Goal: Transaction & Acquisition: Purchase product/service

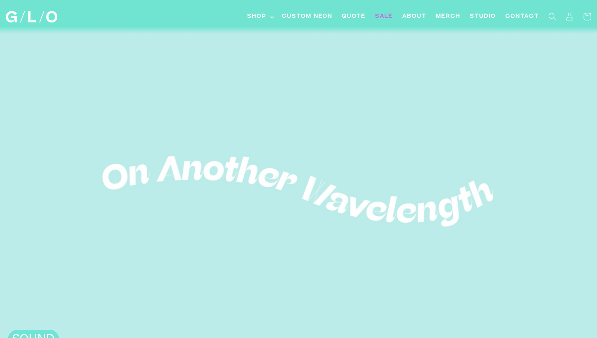
click at [385, 14] on span "SALE" at bounding box center [384, 17] width 18 height 8
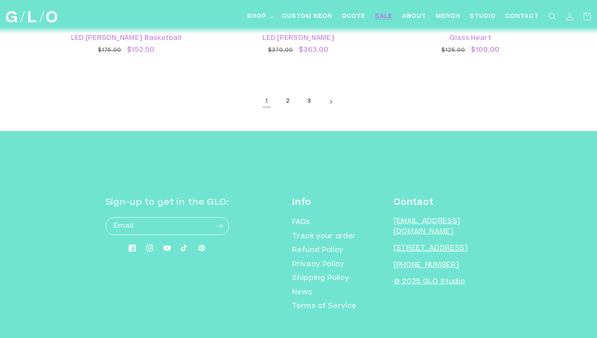
scroll to position [1516, 0]
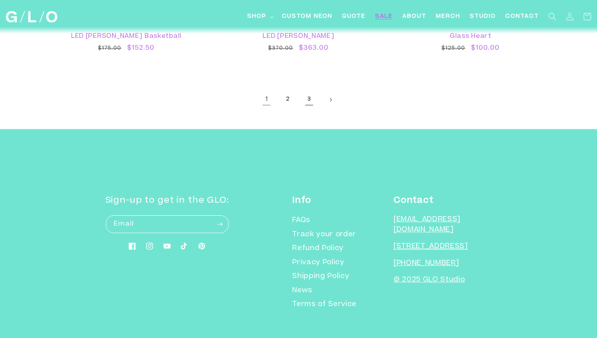
click at [307, 98] on link "3" at bounding box center [308, 99] width 17 height 17
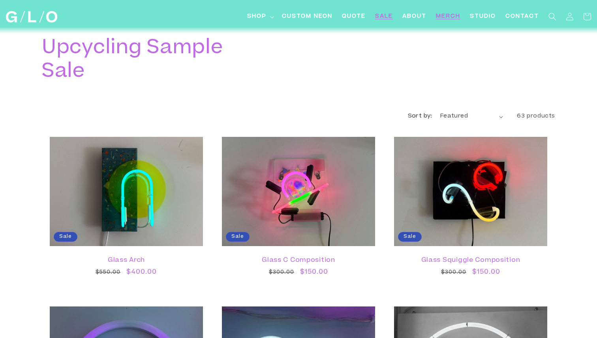
click at [440, 20] on span "Merch" at bounding box center [448, 17] width 24 height 8
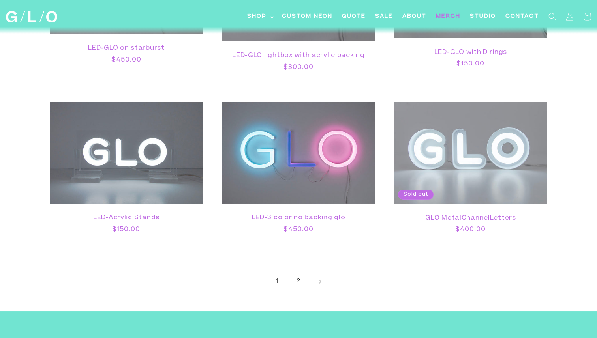
scroll to position [1134, 0]
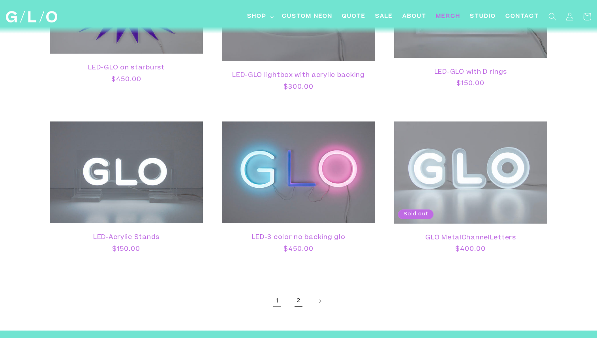
click at [302, 302] on link "2" at bounding box center [298, 301] width 17 height 17
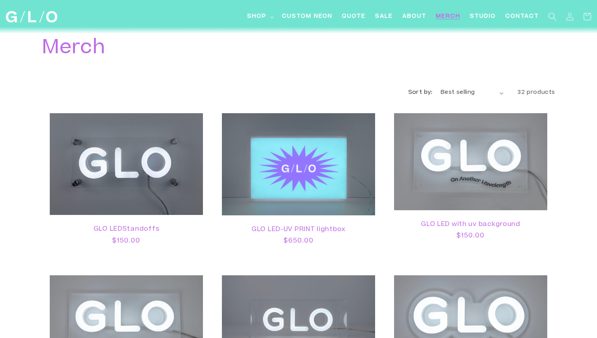
click at [545, 20] on span "Search" at bounding box center [551, 16] width 17 height 17
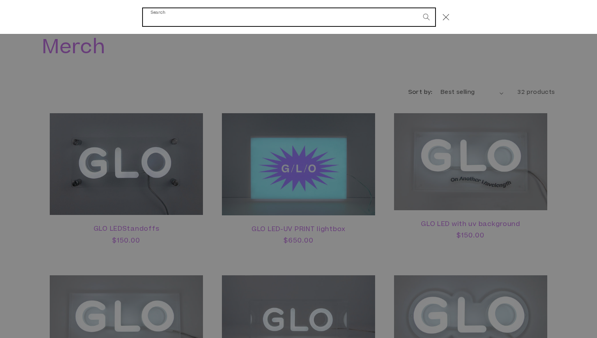
paste input "Backlit translucent smiley"
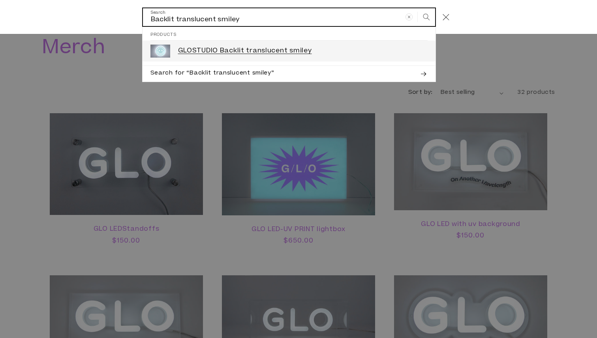
type input "Backlit translucent smiley"
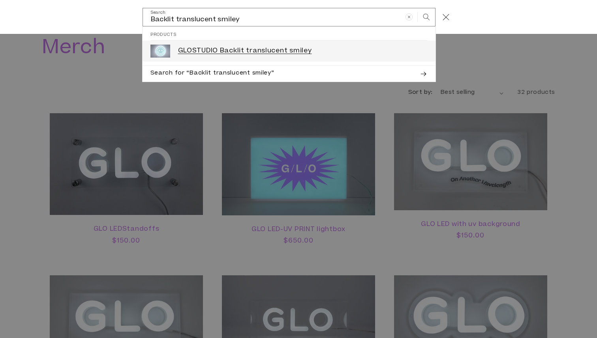
click at [354, 44] on link "GLOSTUDIO Backlit translucent smiley" at bounding box center [288, 51] width 293 height 21
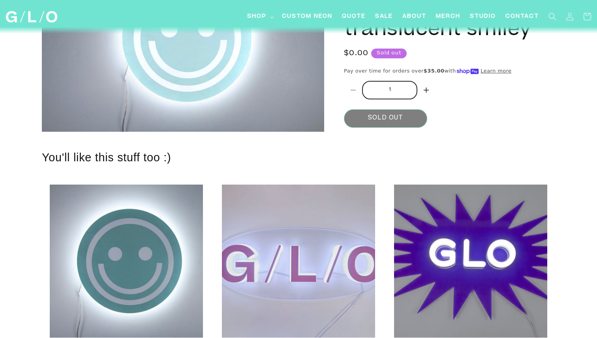
scroll to position [145, 0]
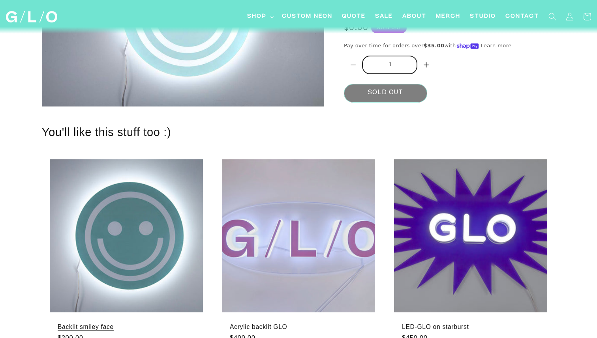
click at [124, 323] on link "Backlit smiley face" at bounding box center [126, 326] width 137 height 7
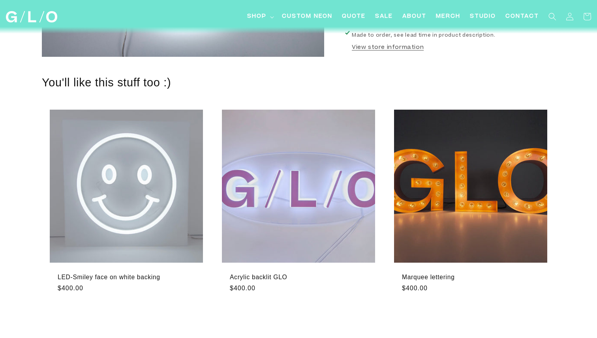
scroll to position [222, 0]
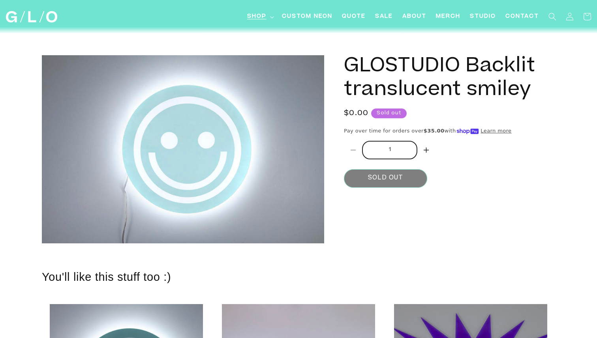
click at [269, 17] on summary "Shop" at bounding box center [259, 17] width 35 height 18
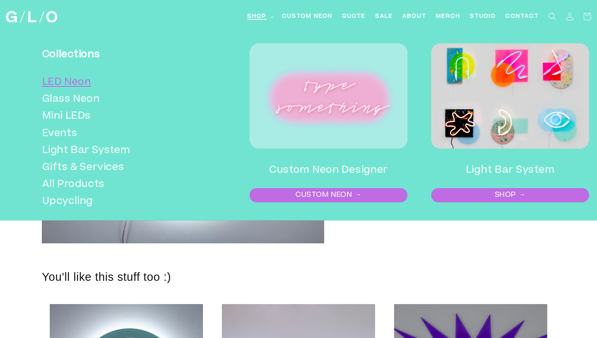
click at [84, 82] on link "LED Neon" at bounding box center [120, 82] width 157 height 17
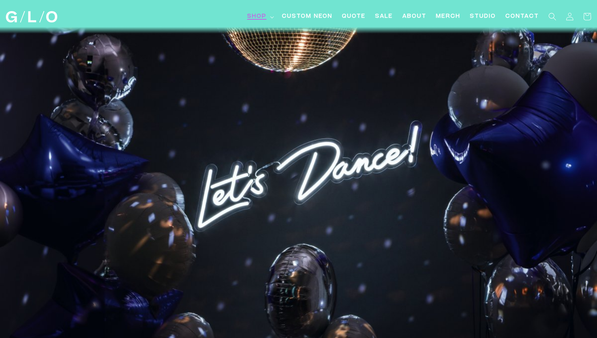
click at [264, 15] on span "Shop" at bounding box center [256, 17] width 19 height 8
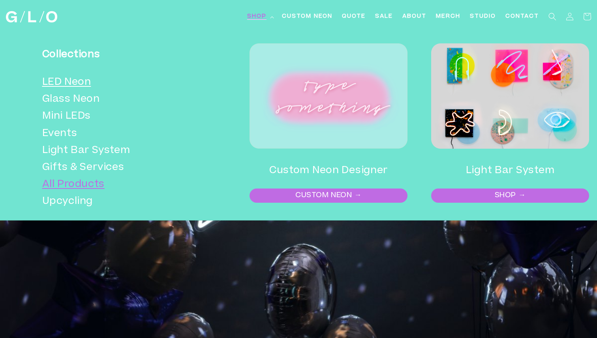
click at [78, 186] on link "All Products" at bounding box center [120, 184] width 157 height 17
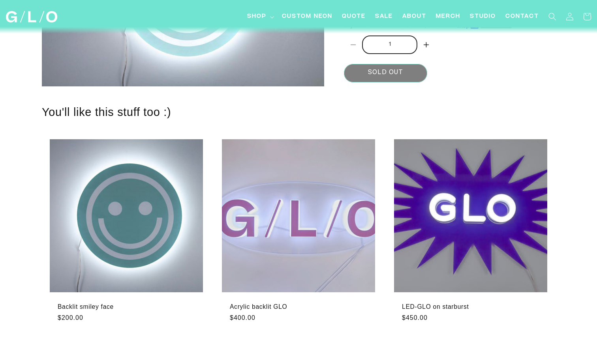
scroll to position [174, 0]
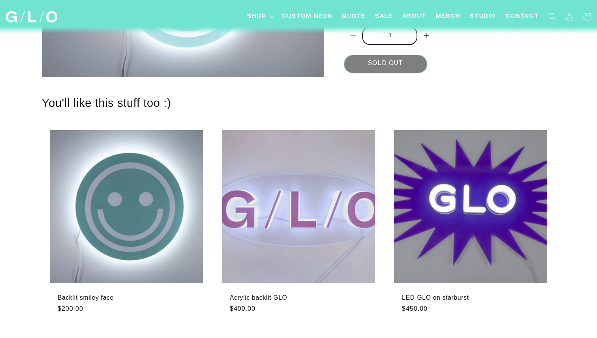
click at [142, 294] on link "Backlit smiley face" at bounding box center [126, 297] width 137 height 7
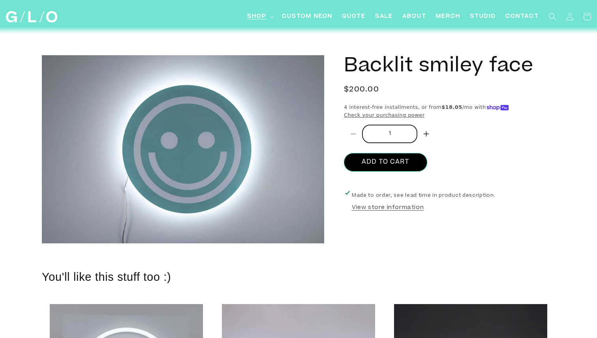
click at [250, 21] on span "Shop" at bounding box center [256, 17] width 19 height 8
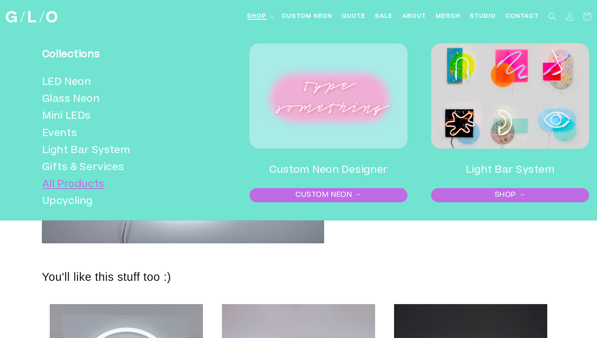
click at [78, 184] on link "All Products" at bounding box center [120, 184] width 157 height 17
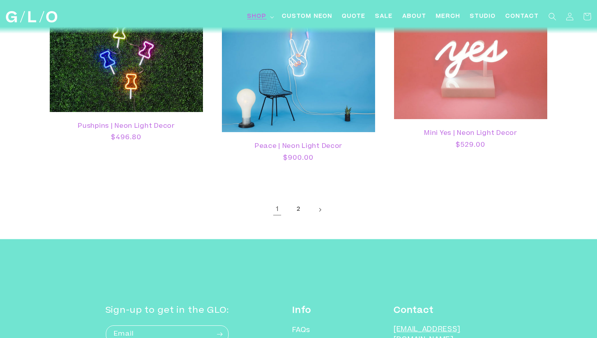
scroll to position [1628, 0]
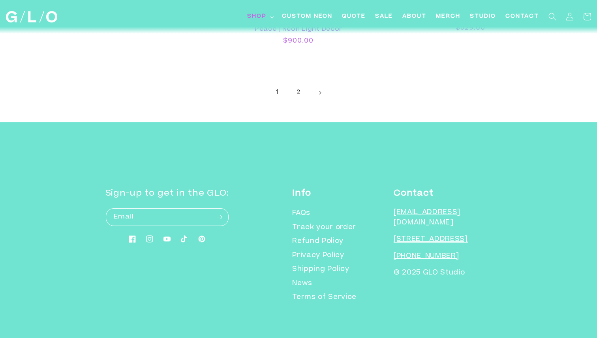
click at [300, 93] on link "2" at bounding box center [298, 92] width 17 height 17
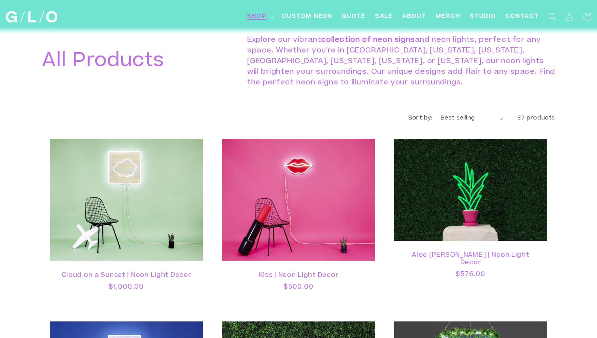
click at [274, 19] on summary "Shop" at bounding box center [259, 17] width 35 height 18
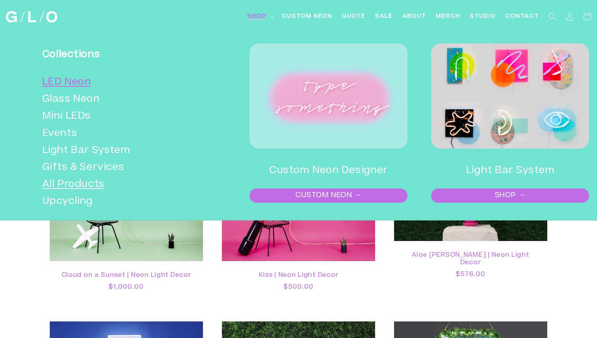
click at [85, 86] on link "LED Neon" at bounding box center [120, 82] width 157 height 17
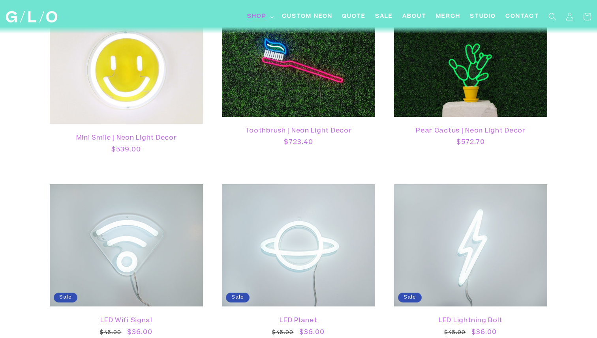
scroll to position [544, 0]
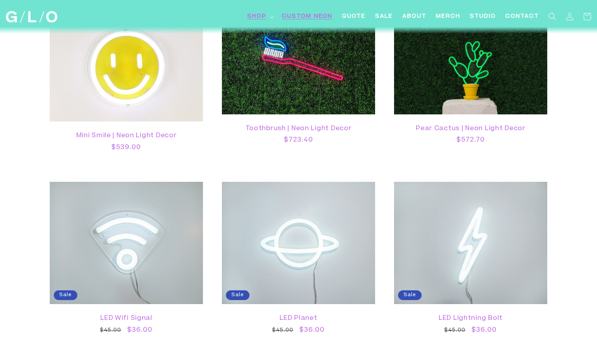
click at [329, 16] on span "Custom Neon" at bounding box center [307, 17] width 51 height 8
click at [267, 16] on summary "Shop" at bounding box center [259, 17] width 35 height 18
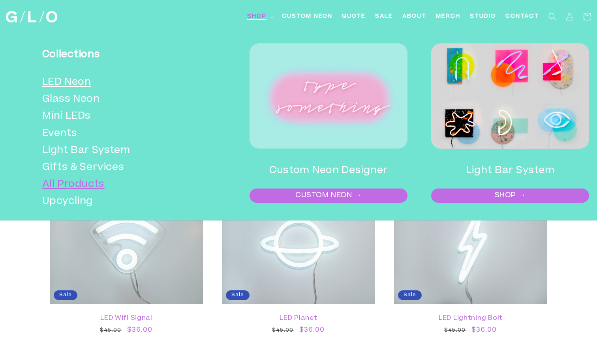
click at [76, 187] on link "All Products" at bounding box center [120, 184] width 157 height 17
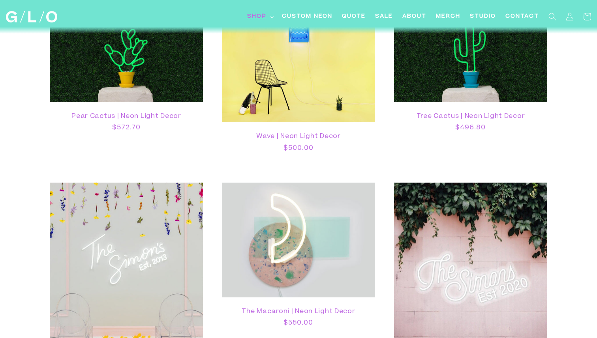
scroll to position [444, 0]
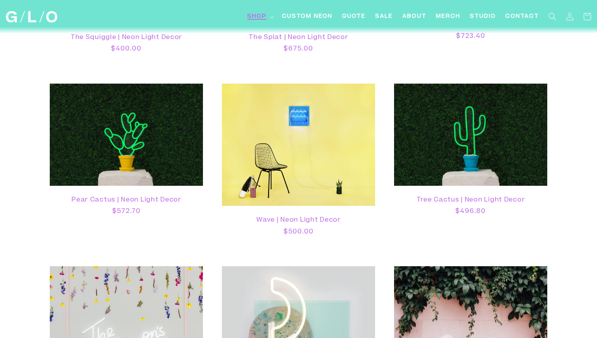
click at [269, 20] on summary "Shop" at bounding box center [259, 17] width 35 height 18
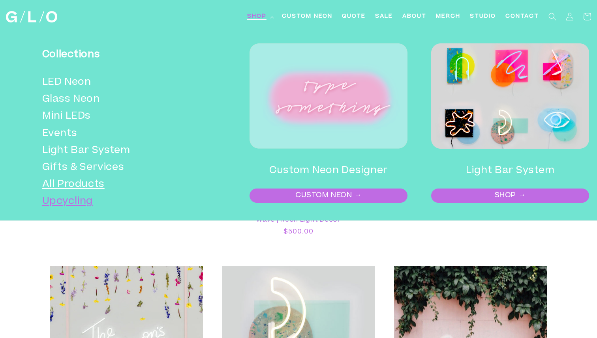
click at [89, 201] on link "Upcycling" at bounding box center [120, 201] width 157 height 17
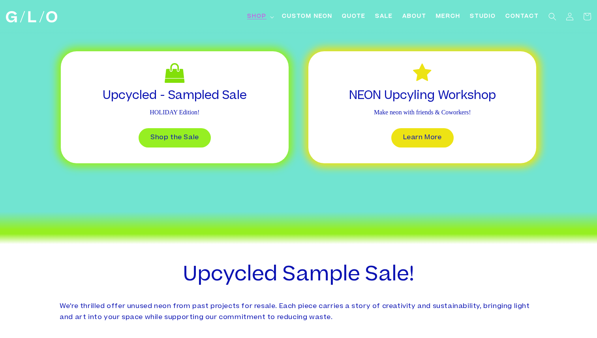
scroll to position [331, 0]
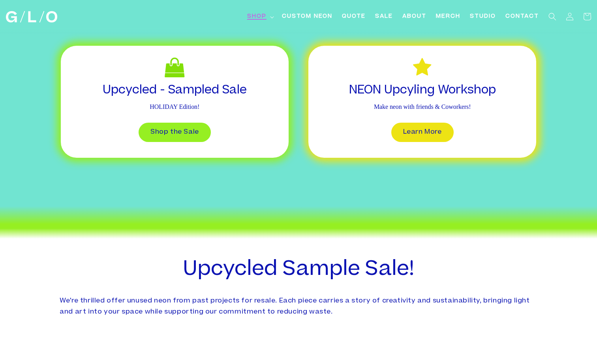
click at [270, 16] on icon at bounding box center [272, 17] width 4 height 2
click at [384, 18] on span "SALE" at bounding box center [384, 17] width 18 height 8
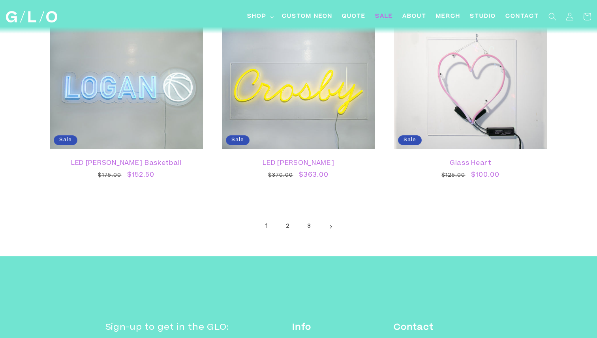
scroll to position [1523, 0]
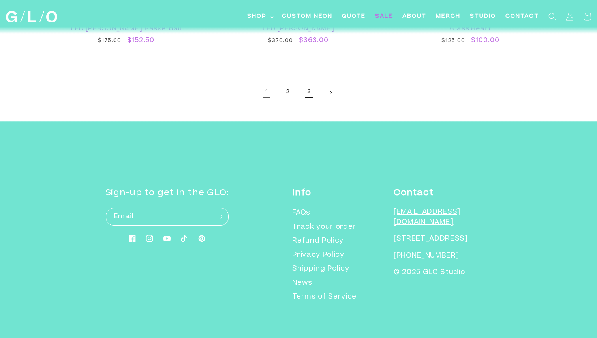
click at [307, 94] on link "3" at bounding box center [308, 92] width 17 height 17
